Goal: Find specific page/section: Find specific page/section

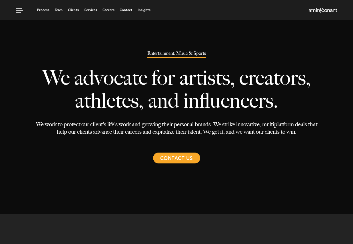
select select "Austin"
select select "Entertainment and Music"
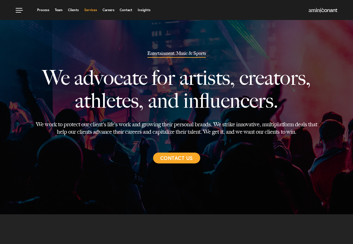
click at [91, 10] on link "Services" at bounding box center [90, 9] width 13 height 3
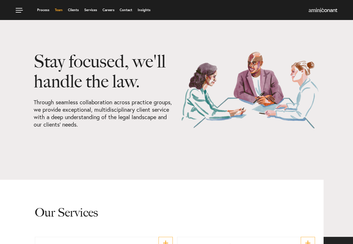
click at [59, 11] on link "Team" at bounding box center [59, 9] width 8 height 3
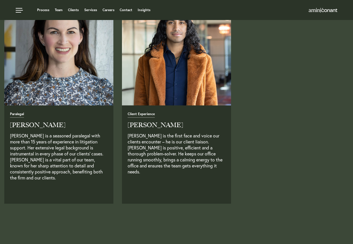
scroll to position [1370, 0]
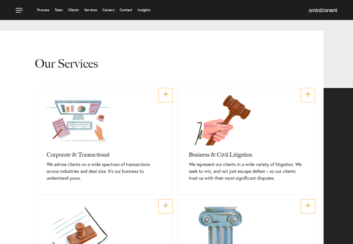
scroll to position [110, 0]
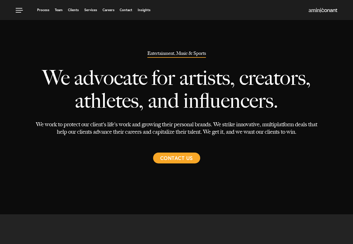
select select "Austin"
select select "Entertainment and Music"
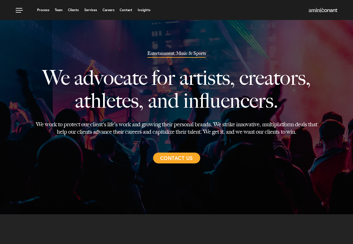
click at [171, 157] on span "Contact Us" at bounding box center [176, 157] width 33 height 11
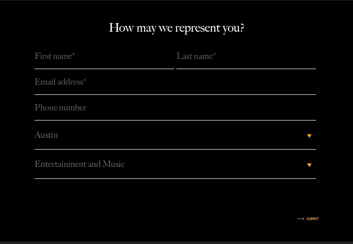
scroll to position [1326, 0]
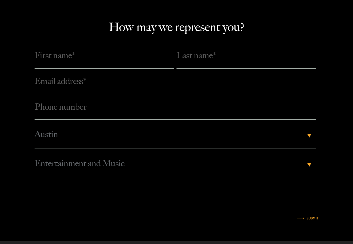
click at [82, 164] on span "Entertainment and Music" at bounding box center [170, 163] width 270 height 29
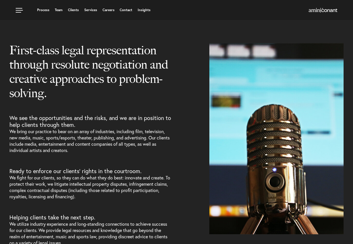
scroll to position [135, 0]
